Goal: Task Accomplishment & Management: Use online tool/utility

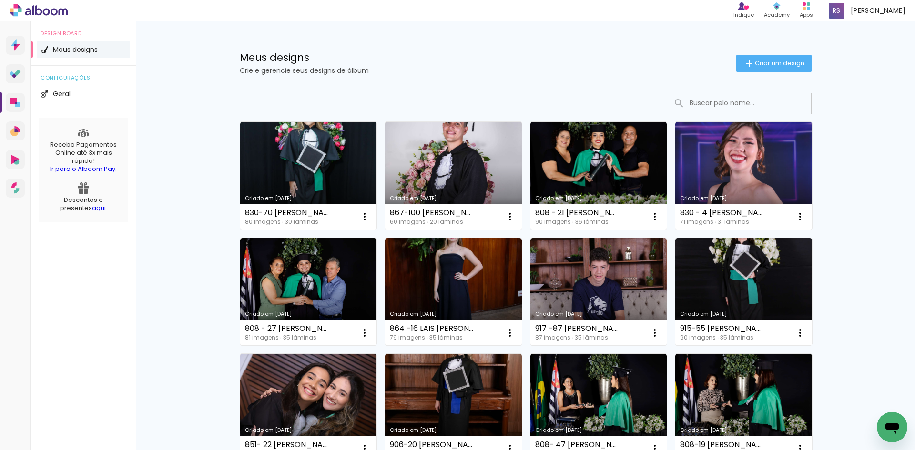
click at [698, 101] on input at bounding box center [753, 103] width 136 height 20
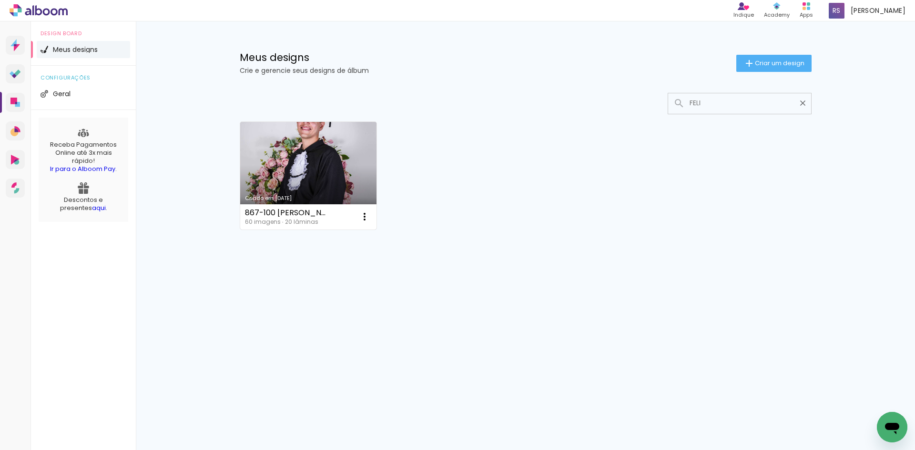
type input "FELI"
type paper-input "FELI"
click at [308, 188] on link "Criado em 14/08/25" at bounding box center [308, 176] width 137 height 108
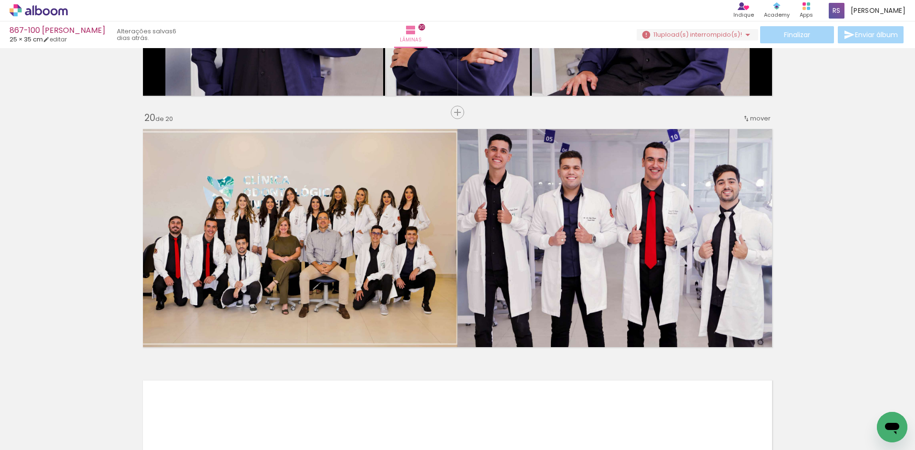
scroll to position [4694, 0]
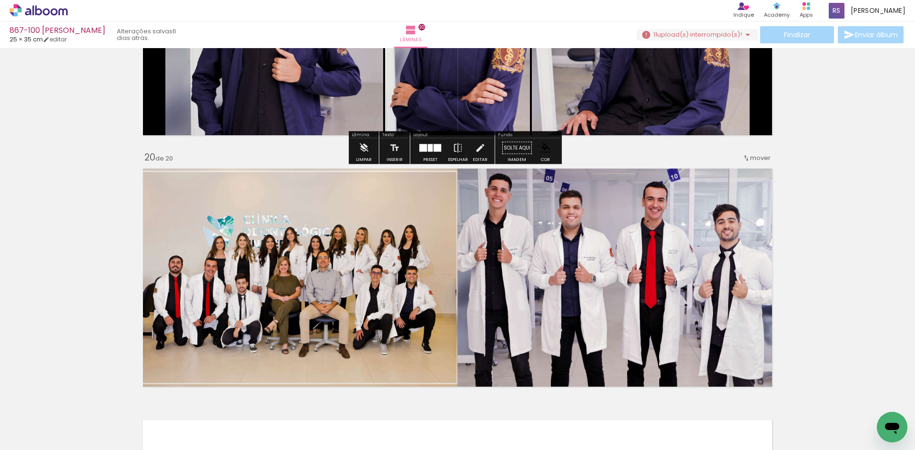
click at [742, 33] on iron-icon at bounding box center [747, 34] width 11 height 11
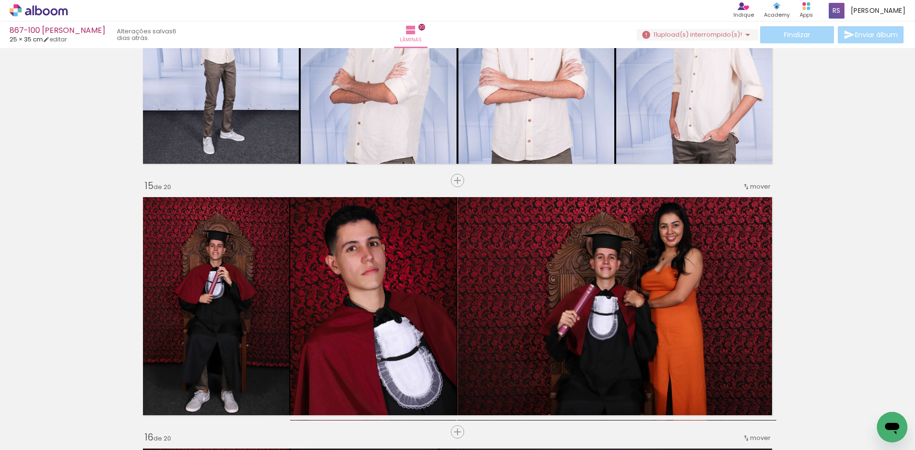
scroll to position [3693, 0]
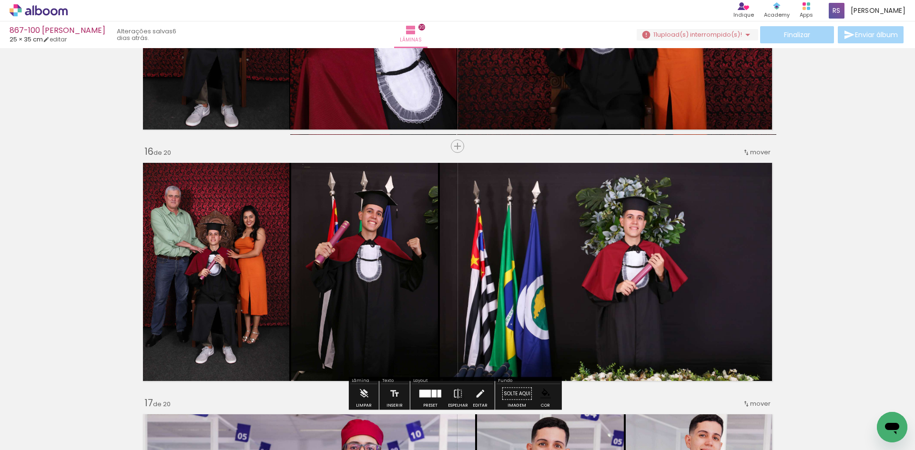
click at [711, 35] on span "upload(s) interrompido(s)!" at bounding box center [699, 34] width 85 height 9
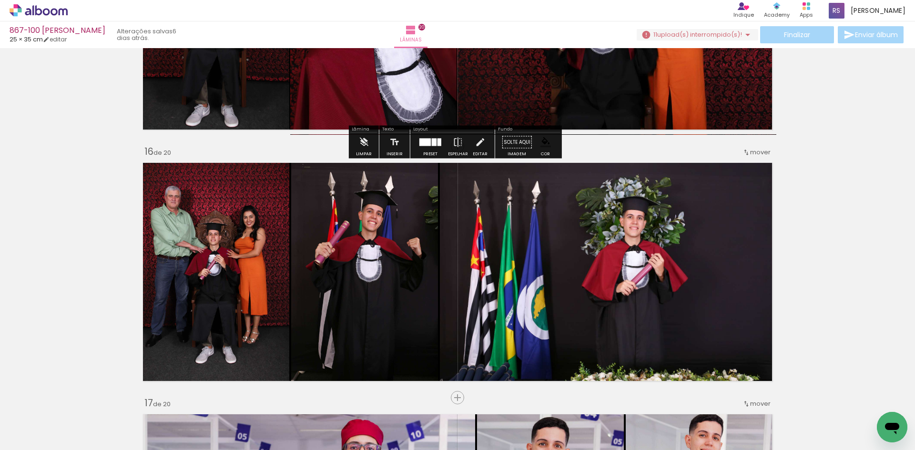
click at [743, 40] on iron-icon at bounding box center [747, 34] width 11 height 11
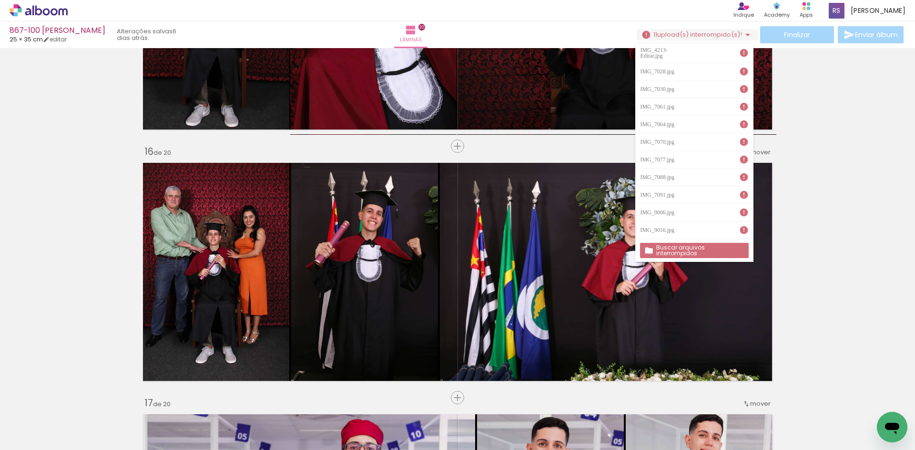
click at [0, 0] on slot "Buscar arquivos interrompidos" at bounding box center [0, 0] width 0 height 0
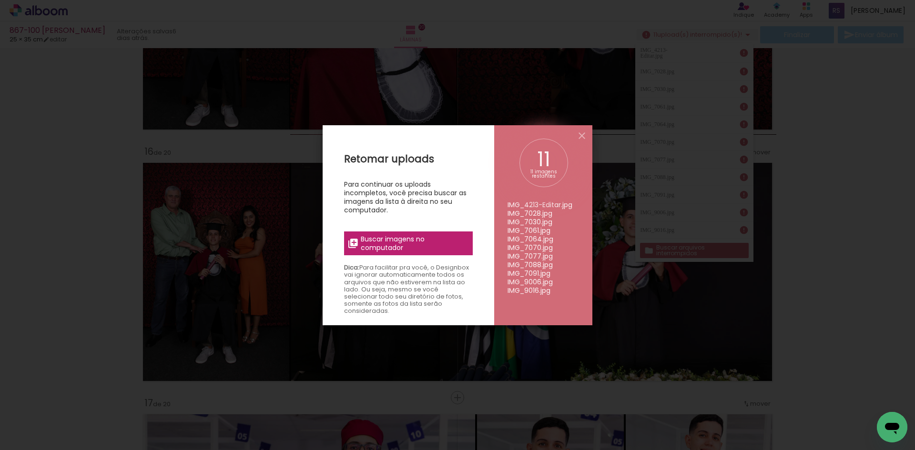
click at [440, 242] on span "Buscar imagens no computador" at bounding box center [414, 243] width 106 height 17
click at [0, 0] on input "file" at bounding box center [0, 0] width 0 height 0
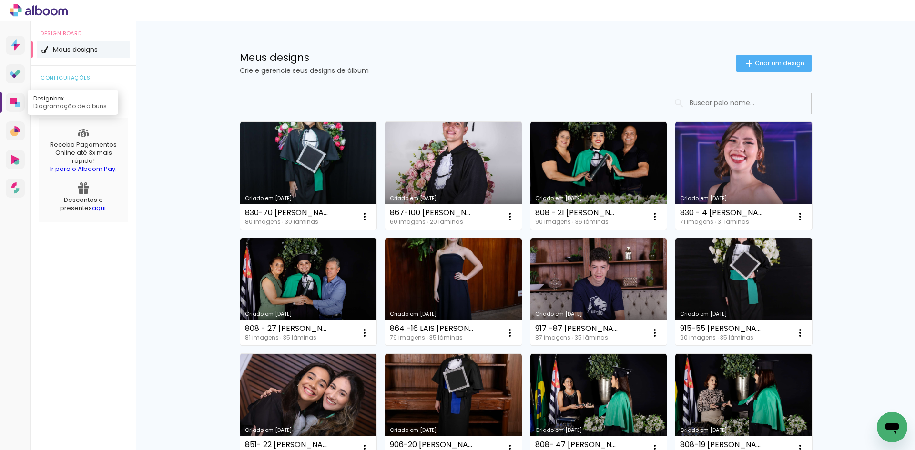
click at [18, 104] on icon at bounding box center [17, 104] width 5 height 5
click at [705, 103] on input at bounding box center [753, 103] width 136 height 20
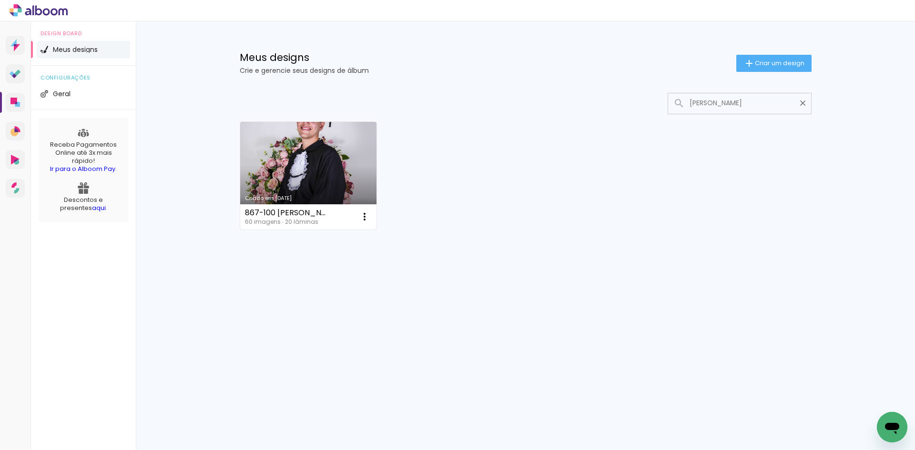
type input "FELIPE"
type paper-input "FELIPE"
click at [296, 179] on link "Criado em [DATE]" at bounding box center [308, 176] width 137 height 108
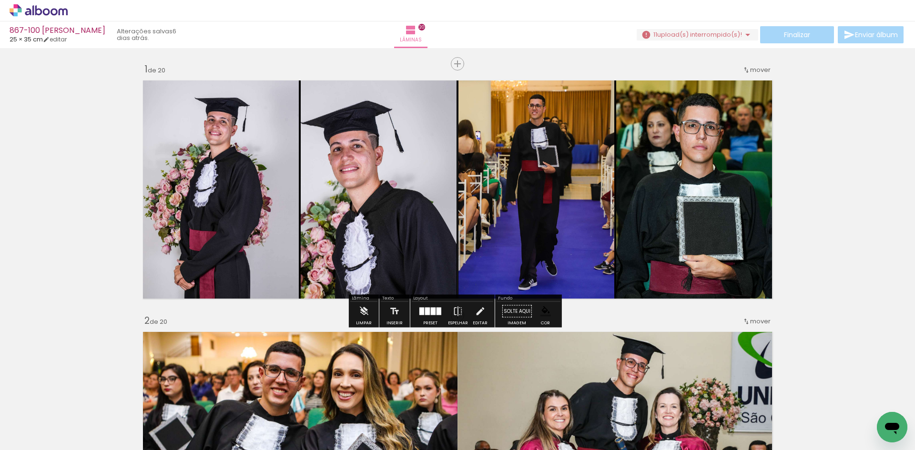
click at [742, 33] on iron-icon at bounding box center [747, 34] width 11 height 11
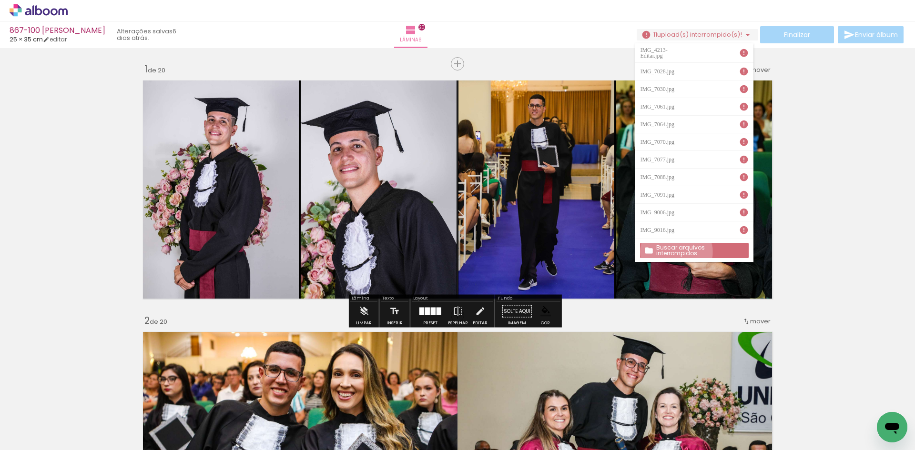
click at [0, 0] on slot "Buscar arquivos interrompidos" at bounding box center [0, 0] width 0 height 0
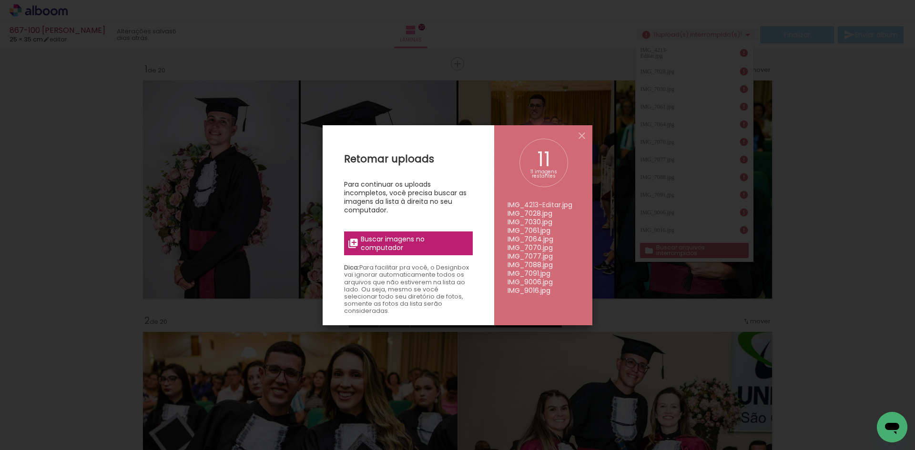
click at [394, 242] on span "Buscar imagens no computador" at bounding box center [414, 243] width 106 height 17
click at [0, 0] on input "file" at bounding box center [0, 0] width 0 height 0
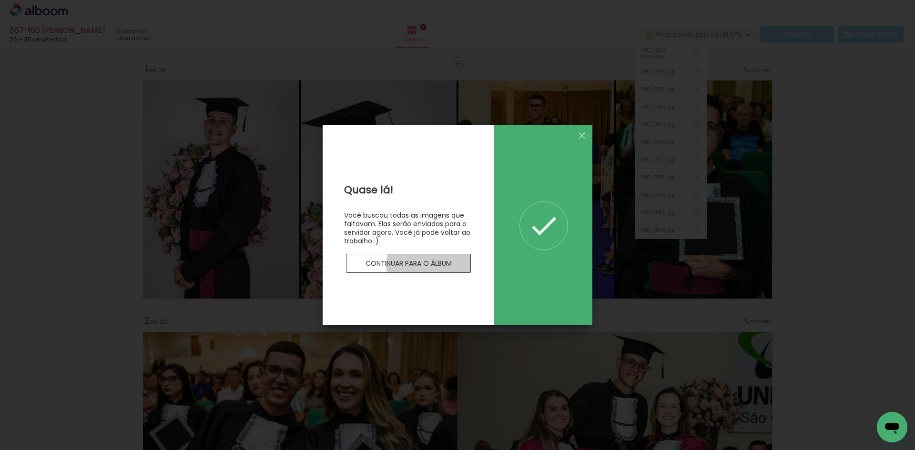
click at [0, 0] on slot "Continuar para o álbum" at bounding box center [0, 0] width 0 height 0
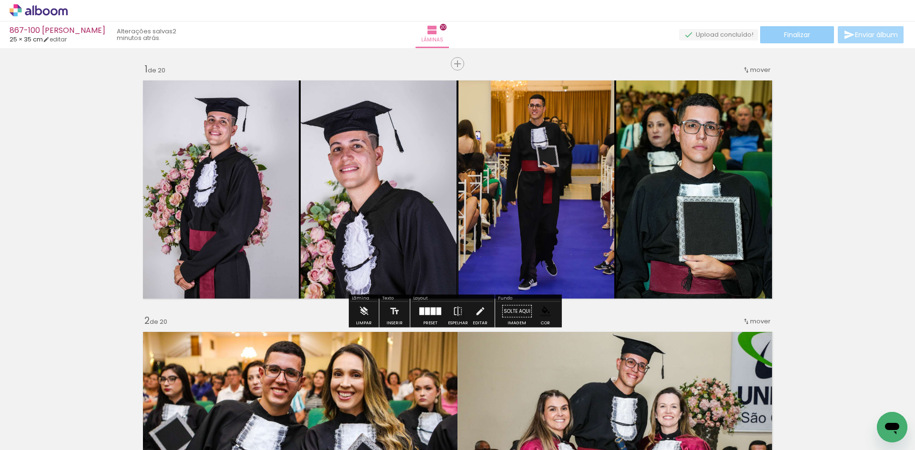
click at [788, 37] on span "Finalizar" at bounding box center [797, 34] width 26 height 7
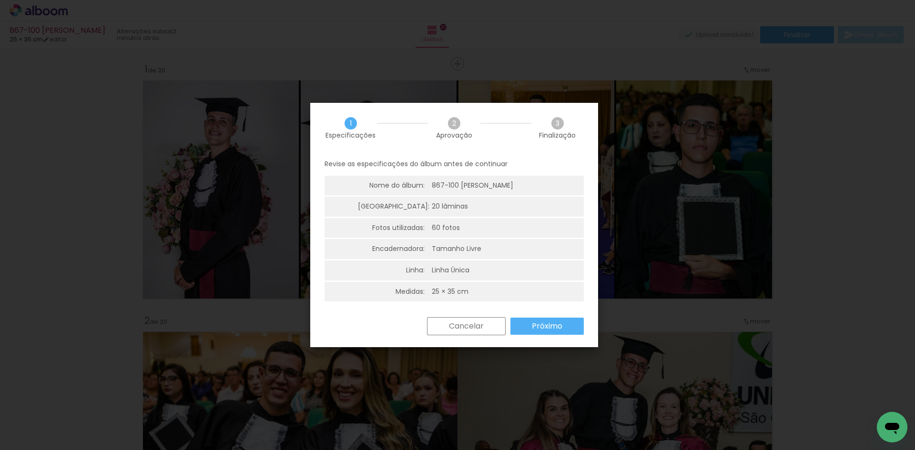
click at [531, 326] on paper-button "Próximo" at bounding box center [546, 326] width 73 height 17
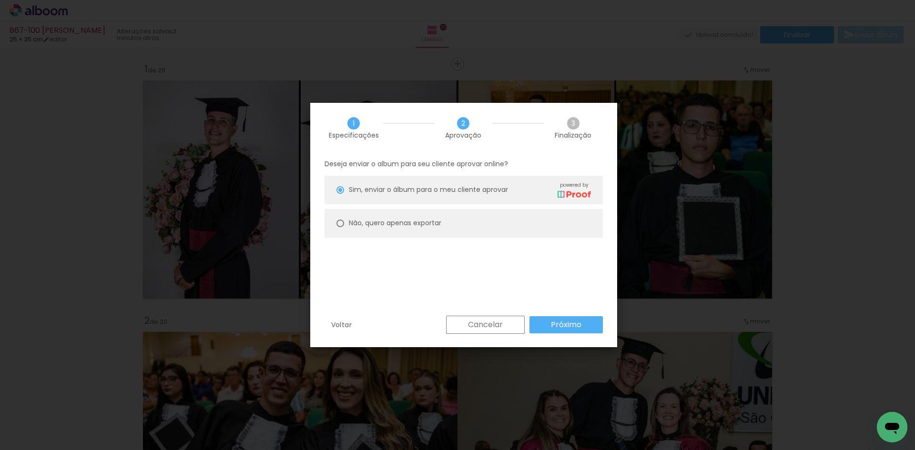
click at [356, 217] on paper-radio-button "Não, quero apenas exportar" at bounding box center [464, 223] width 278 height 29
type paper-radio-button "on"
click at [543, 326] on paper-button "Próximo" at bounding box center [566, 324] width 73 height 17
type input "Alta, 300 DPI"
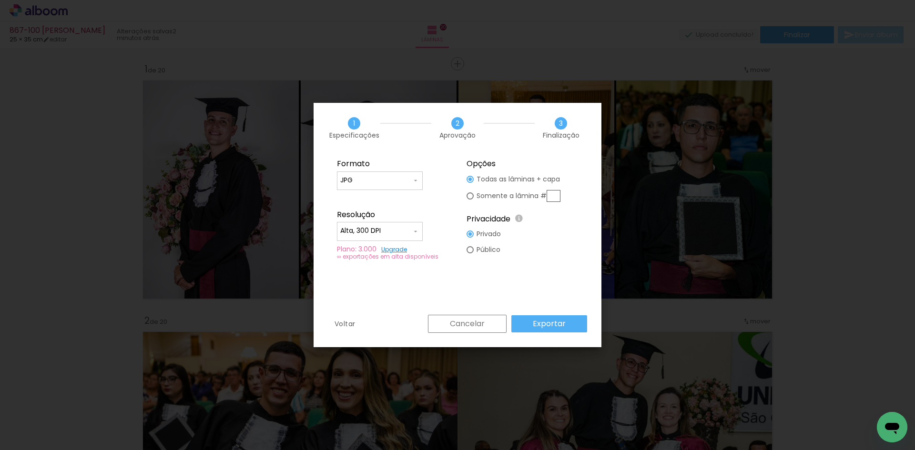
click at [0, 0] on slot "Exportar" at bounding box center [0, 0] width 0 height 0
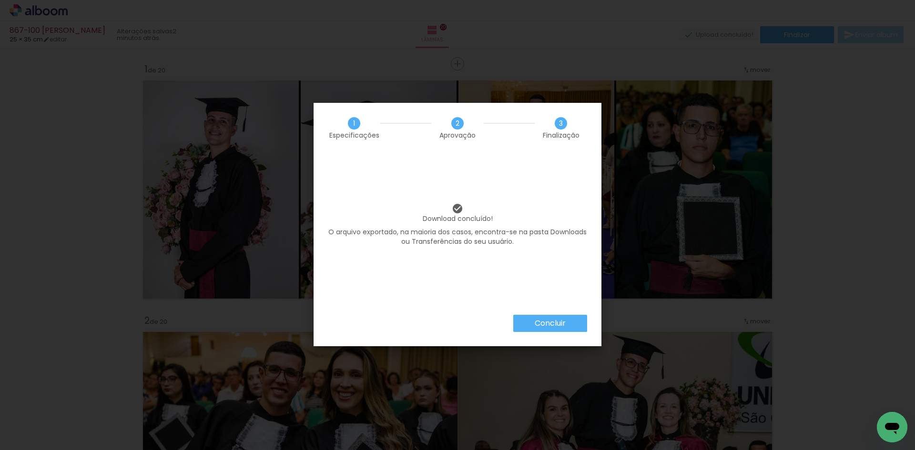
click at [0, 0] on slot "Concluir" at bounding box center [0, 0] width 0 height 0
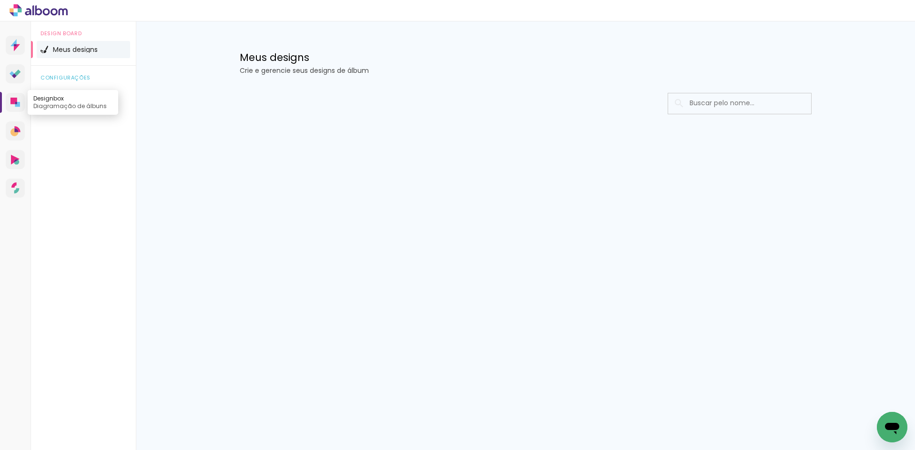
click at [13, 97] on link "Designbox Diagramação de álbuns" at bounding box center [15, 102] width 19 height 19
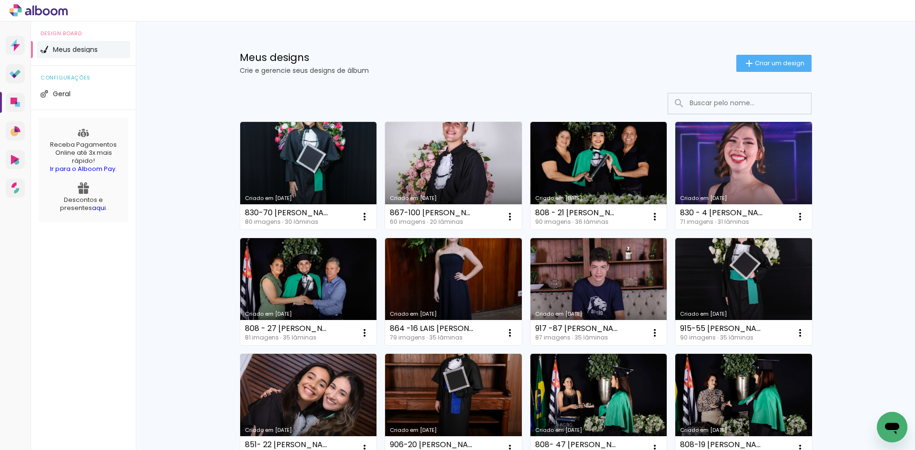
click at [745, 106] on input at bounding box center [753, 103] width 136 height 20
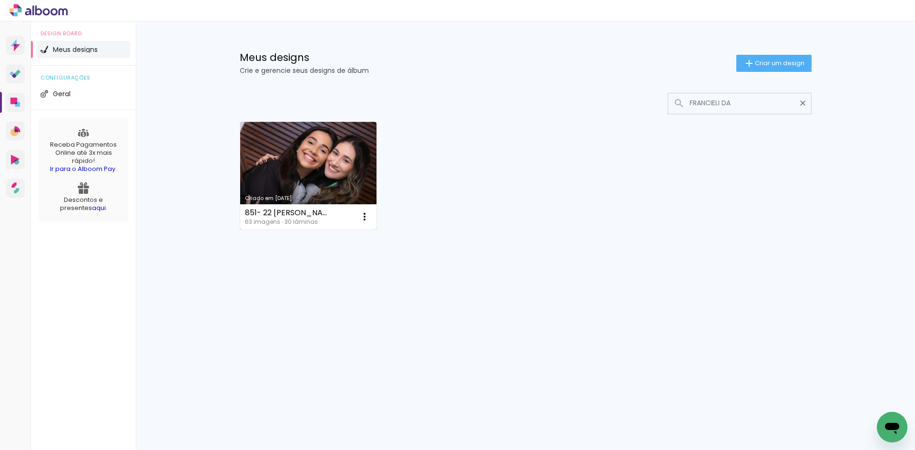
type input "FRANCIELI DA"
type paper-input "FRANCIELI DA"
click at [300, 189] on link "Criado em [DATE]" at bounding box center [308, 176] width 137 height 108
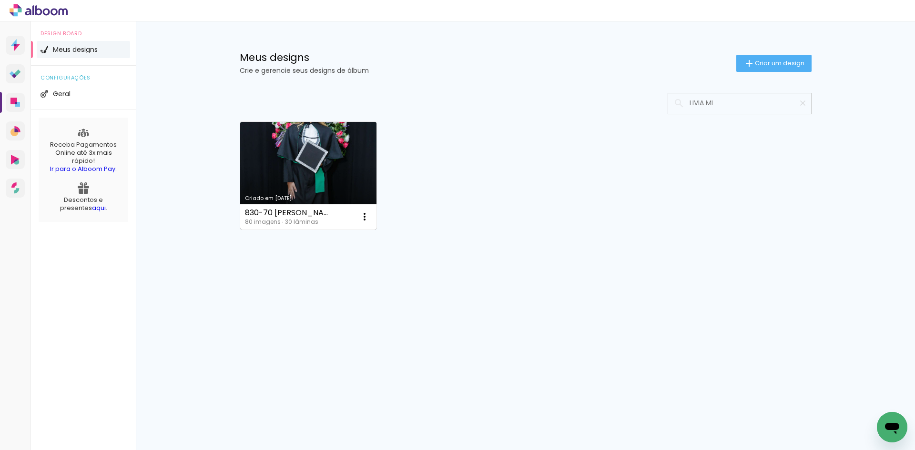
type input "LIVIA MI"
type paper-input "LIVIA MI"
click at [318, 170] on link "Criado em 18/08/25" at bounding box center [308, 176] width 137 height 108
